Goal: Find specific page/section: Find specific page/section

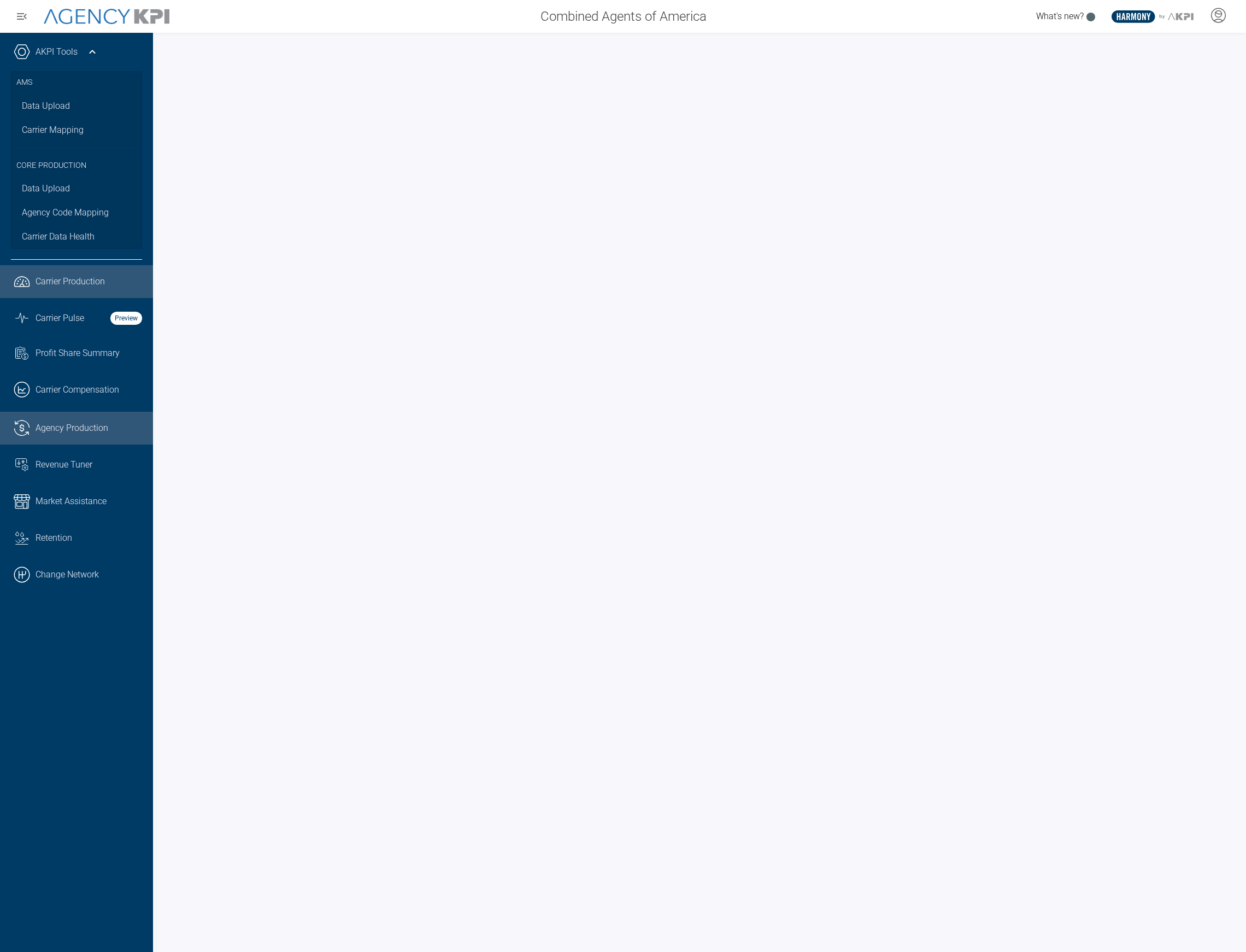
click at [56, 424] on span "Agency Production" at bounding box center [72, 428] width 73 height 13
click at [51, 139] on link "Carrier Mapping" at bounding box center [77, 130] width 131 height 24
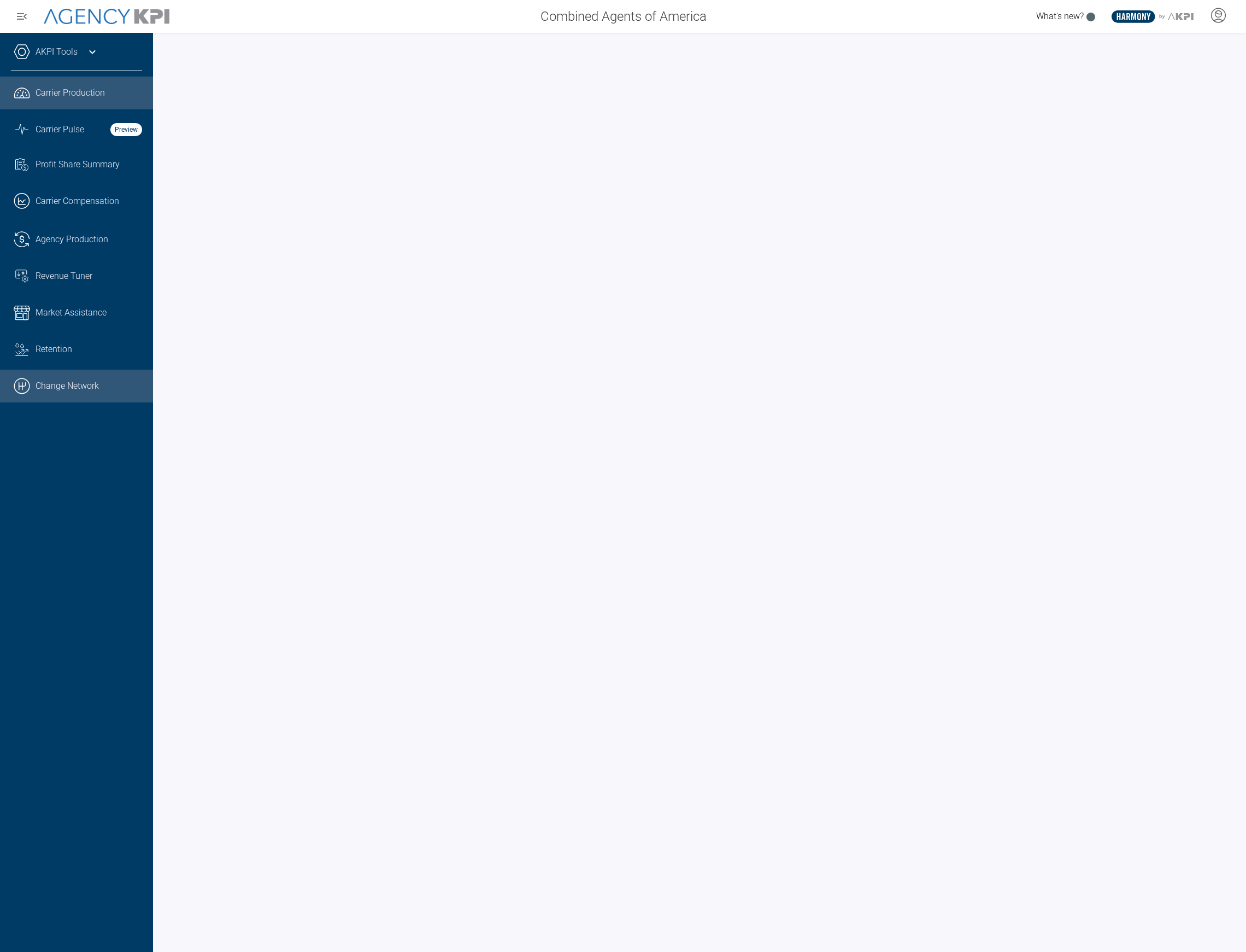
click at [93, 374] on link ".cls-1{fill:none;stroke:#000;stroke-linecap:round;stroke-linejoin:round;stroke-…" at bounding box center [77, 385] width 153 height 33
click at [86, 48] on icon at bounding box center [93, 52] width 13 height 13
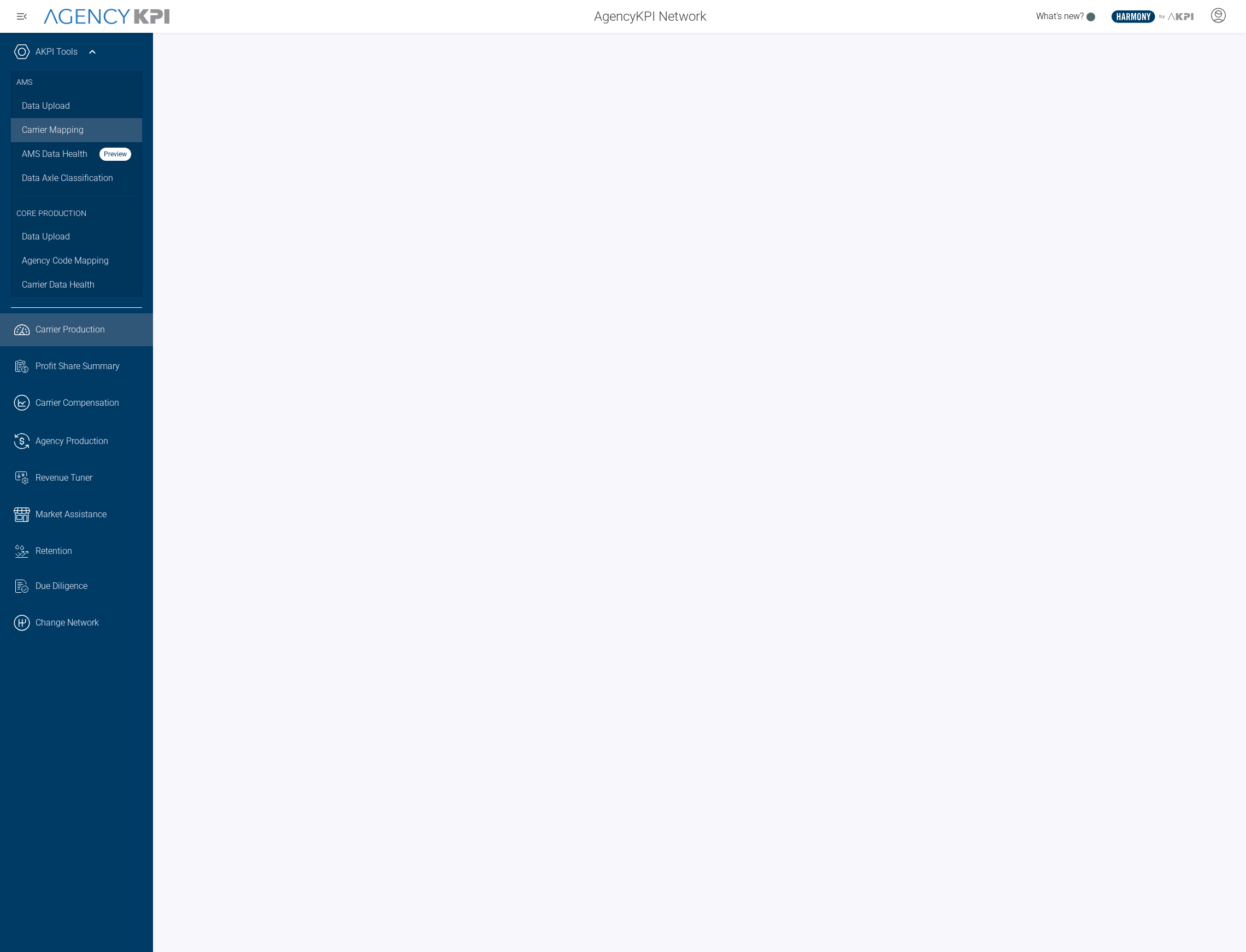
click at [42, 132] on link "Carrier Mapping" at bounding box center [77, 130] width 131 height 24
